Goal: Navigation & Orientation: Find specific page/section

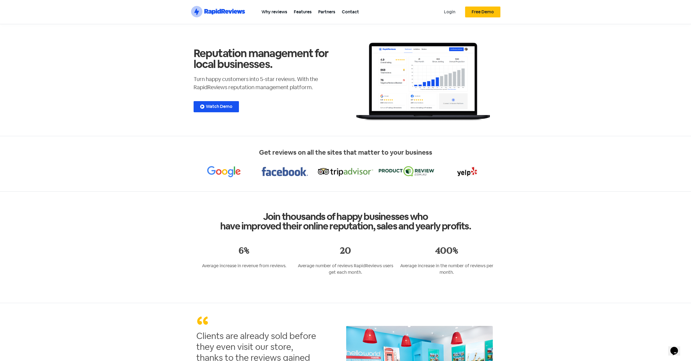
click at [452, 11] on link "Login" at bounding box center [450, 12] width 18 height 12
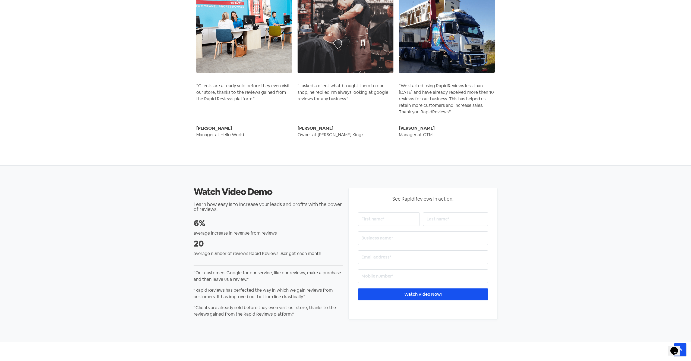
scroll to position [657, 0]
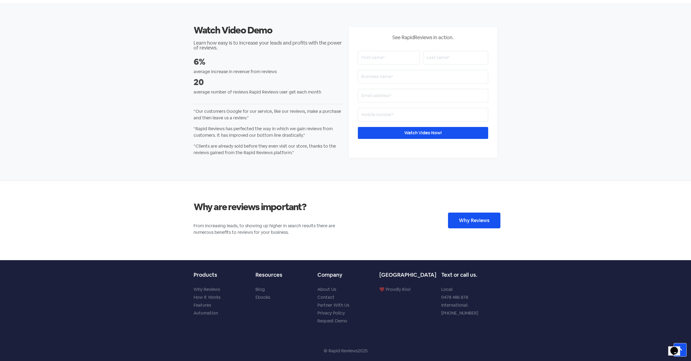
click at [403, 290] on p "❤️ Proudly Kiwi" at bounding box center [408, 290] width 57 height 8
drag, startPoint x: 397, startPoint y: 292, endPoint x: 401, endPoint y: 277, distance: 15.6
click at [397, 292] on p "❤️ Proudly Kiwi" at bounding box center [408, 290] width 57 height 8
click at [400, 275] on h5 "[GEOGRAPHIC_DATA]" at bounding box center [408, 274] width 57 height 7
click at [374, 298] on p "About Us Contact Partner With Us Privacy Policy Request Demo" at bounding box center [346, 305] width 57 height 39
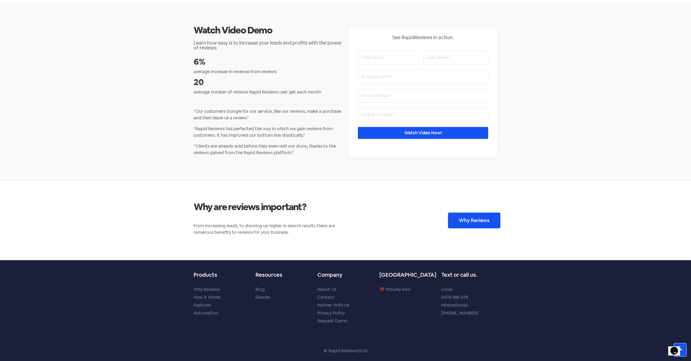
click at [321, 290] on link "About Us" at bounding box center [327, 289] width 19 height 6
click at [452, 272] on h5 "Text or call us." at bounding box center [469, 274] width 57 height 7
drag, startPoint x: 451, startPoint y: 292, endPoint x: 412, endPoint y: 289, distance: 39.5
click at [449, 292] on p "Local: 0478 486 878 International: +61 478 486 878" at bounding box center [469, 301] width 57 height 31
click at [326, 287] on link "About Us" at bounding box center [327, 289] width 19 height 6
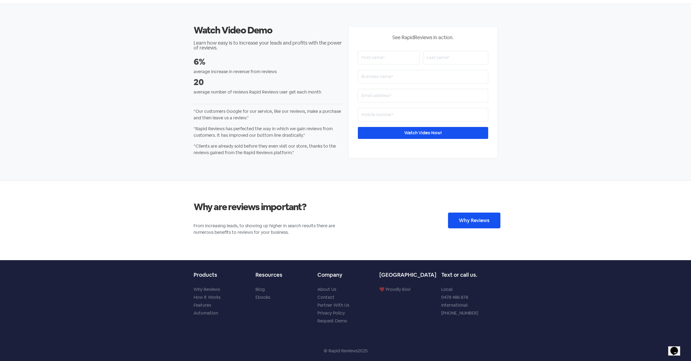
click at [332, 297] on link "Contact" at bounding box center [326, 297] width 17 height 6
